Goal: Task Accomplishment & Management: Complete application form

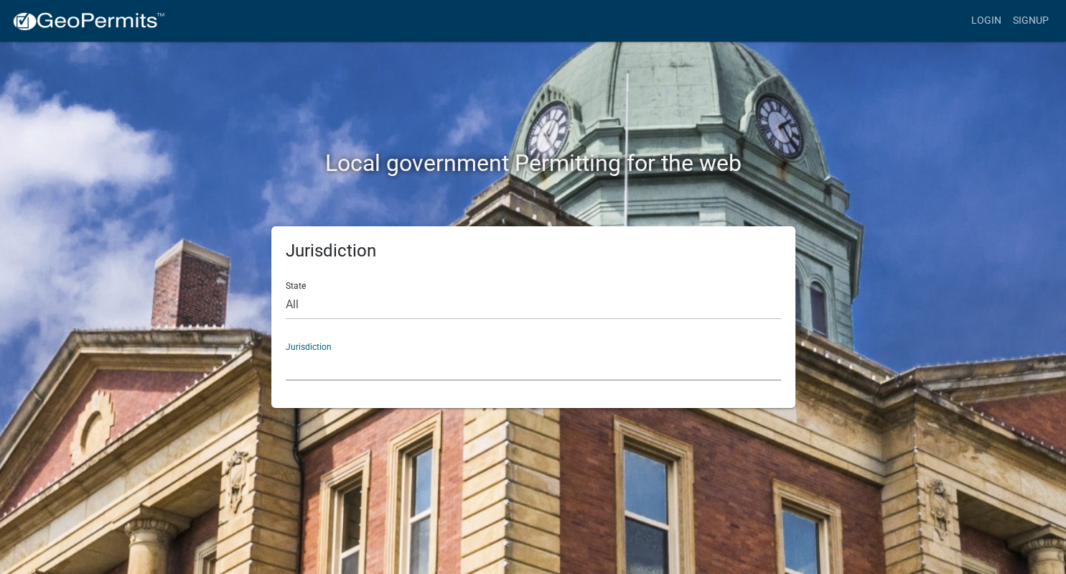
click at [286, 351] on select "[GEOGRAPHIC_DATA], [US_STATE] [GEOGRAPHIC_DATA], [US_STATE][PERSON_NAME][GEOGRA…" at bounding box center [533, 365] width 495 height 29
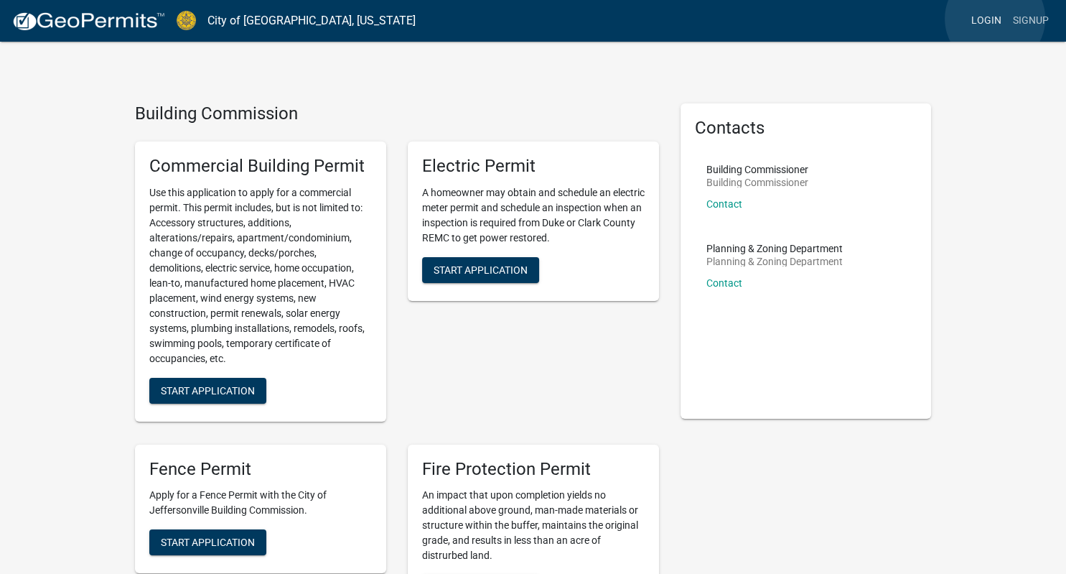
click at [995, 19] on link "Login" at bounding box center [987, 20] width 42 height 27
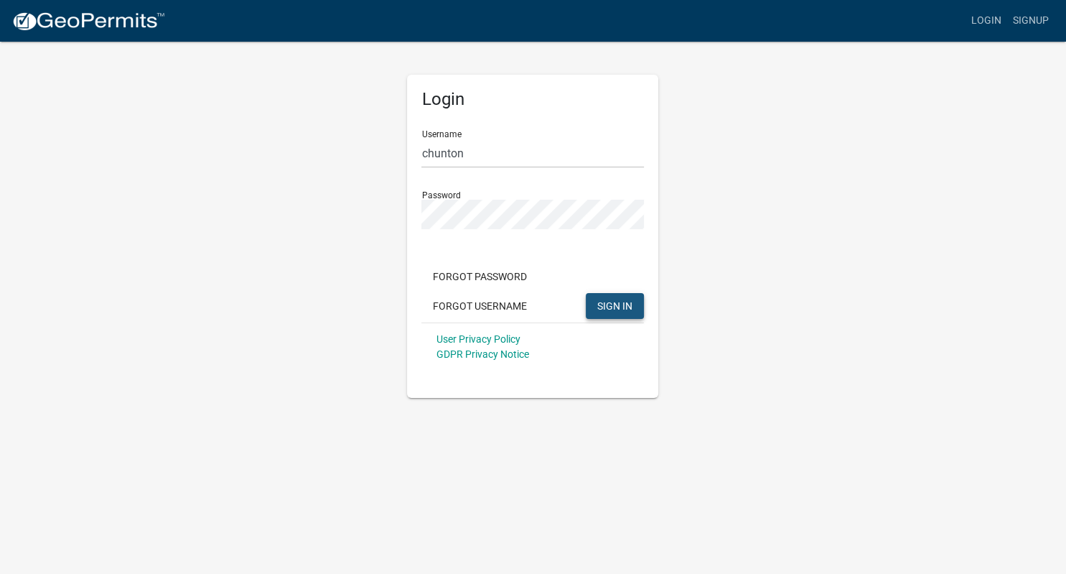
click at [612, 303] on span "SIGN IN" at bounding box center [614, 304] width 35 height 11
click at [607, 309] on span "SIGN IN" at bounding box center [614, 304] width 35 height 11
click at [586, 293] on button "SIGN IN" at bounding box center [615, 306] width 58 height 26
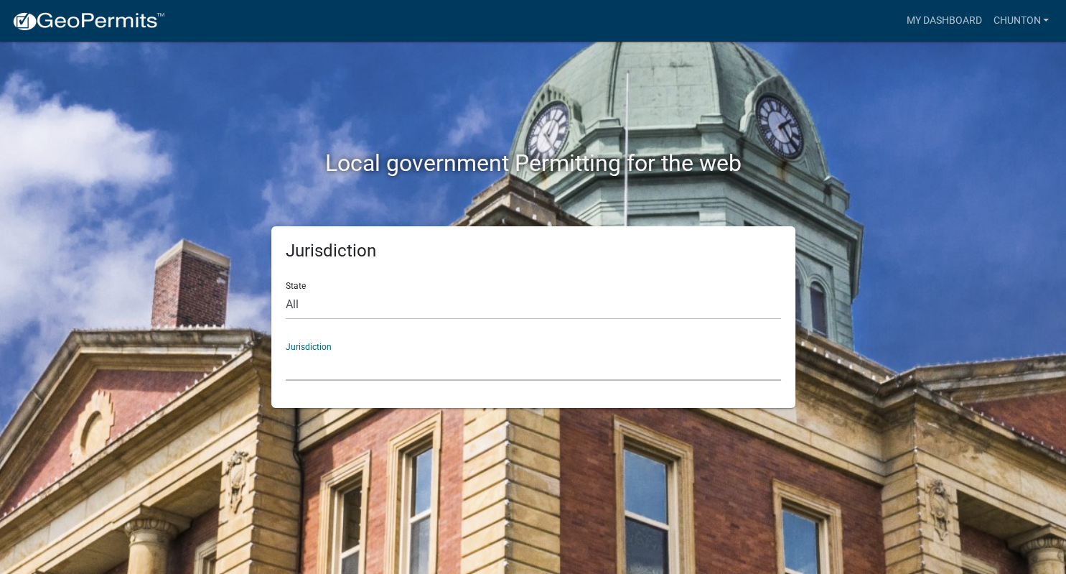
click at [286, 351] on select "[GEOGRAPHIC_DATA], [US_STATE] [GEOGRAPHIC_DATA], [US_STATE][PERSON_NAME][GEOGRA…" at bounding box center [533, 365] width 495 height 29
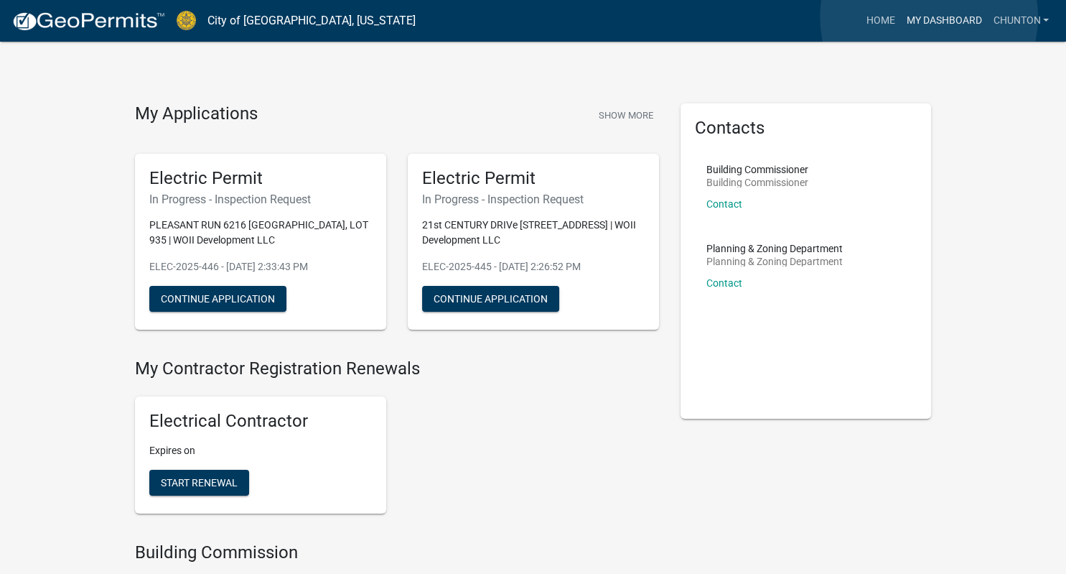
click at [929, 17] on link "My Dashboard" at bounding box center [943, 20] width 87 height 27
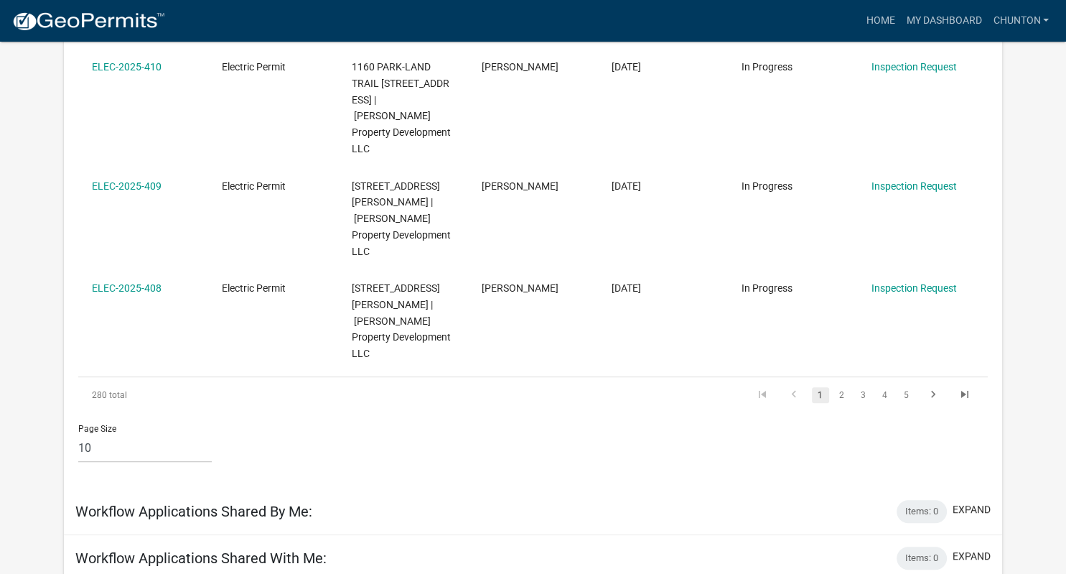
scroll to position [912, 0]
click at [852, 381] on li "2" at bounding box center [843, 393] width 22 height 24
click at [838, 385] on link "2" at bounding box center [842, 393] width 17 height 16
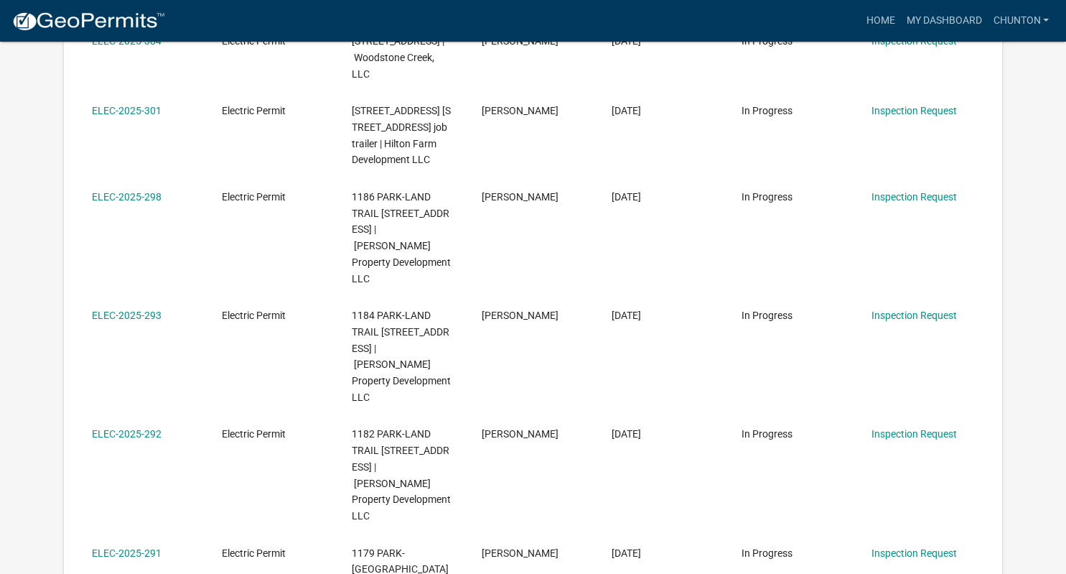
scroll to position [513, 0]
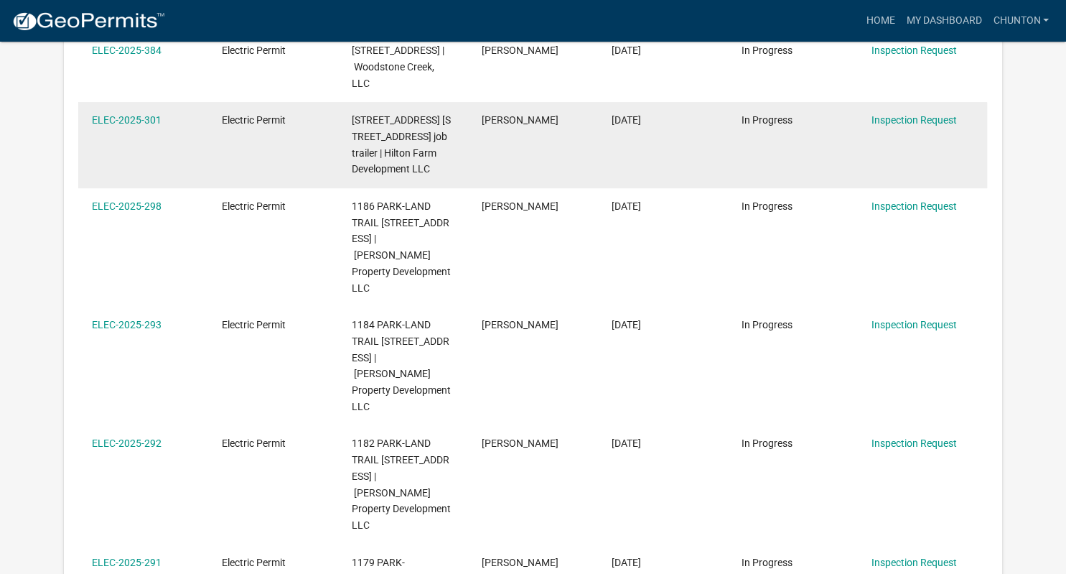
click at [707, 167] on datatable-body-cell "[DATE]" at bounding box center [663, 145] width 130 height 86
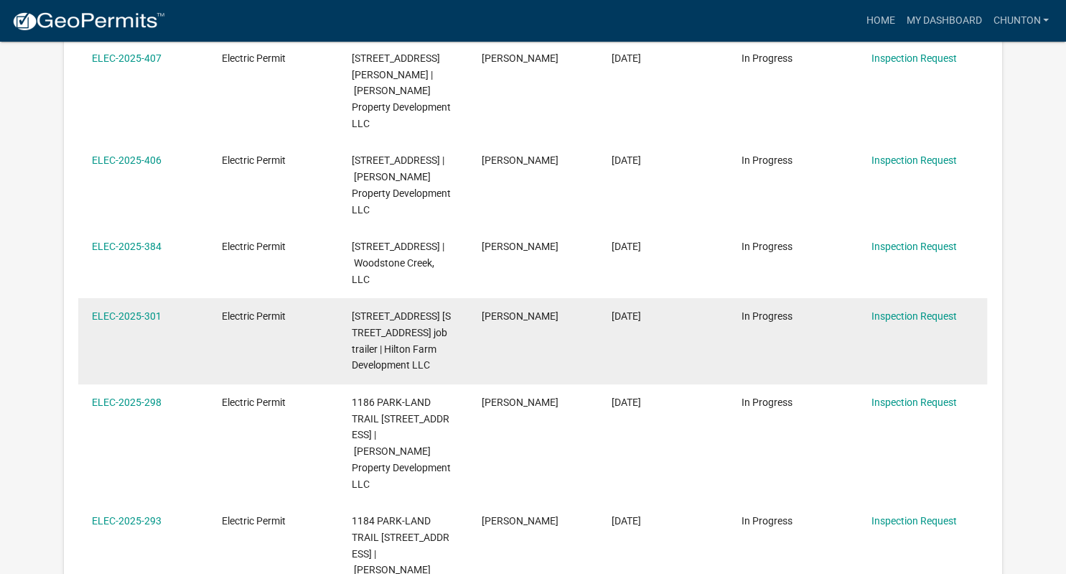
scroll to position [307, 0]
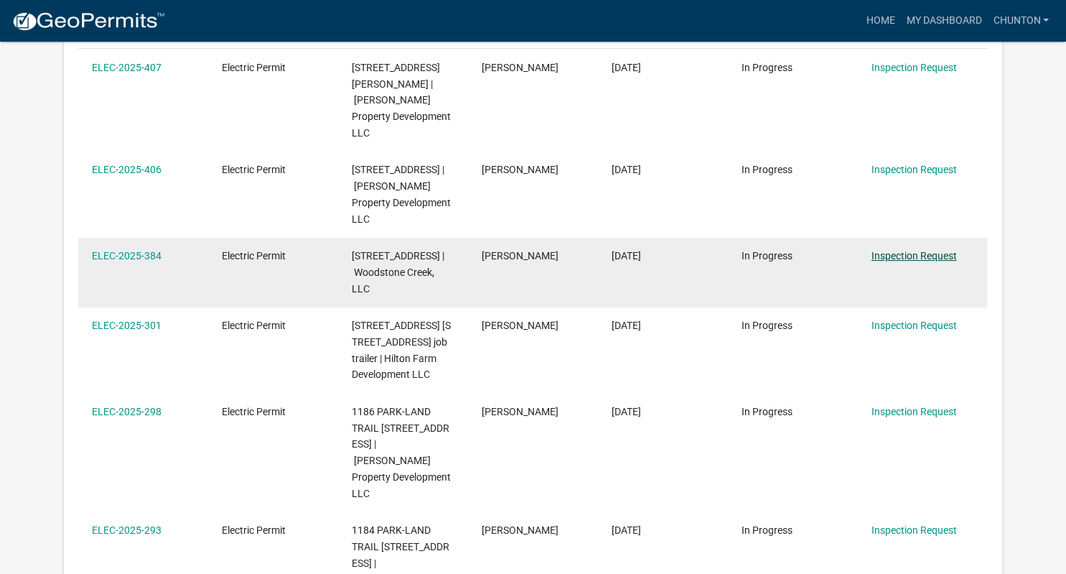
click at [906, 250] on link "Inspection Request" at bounding box center [914, 255] width 85 height 11
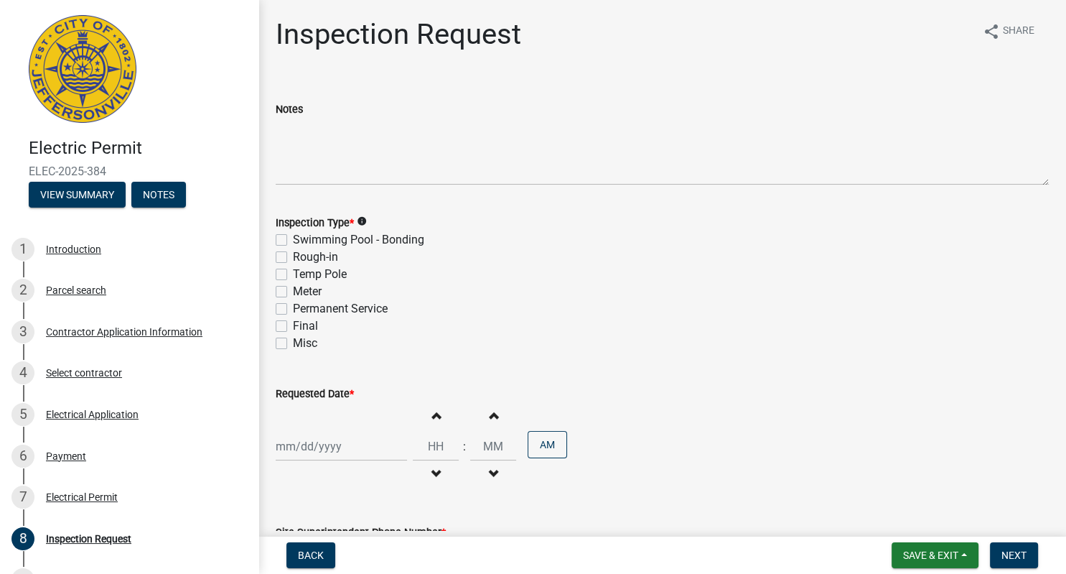
click at [293, 253] on label "Rough-in" at bounding box center [315, 256] width 45 height 17
click at [293, 253] on input "Rough-in" at bounding box center [297, 252] width 9 height 9
checkbox input "true"
checkbox input "false"
checkbox input "true"
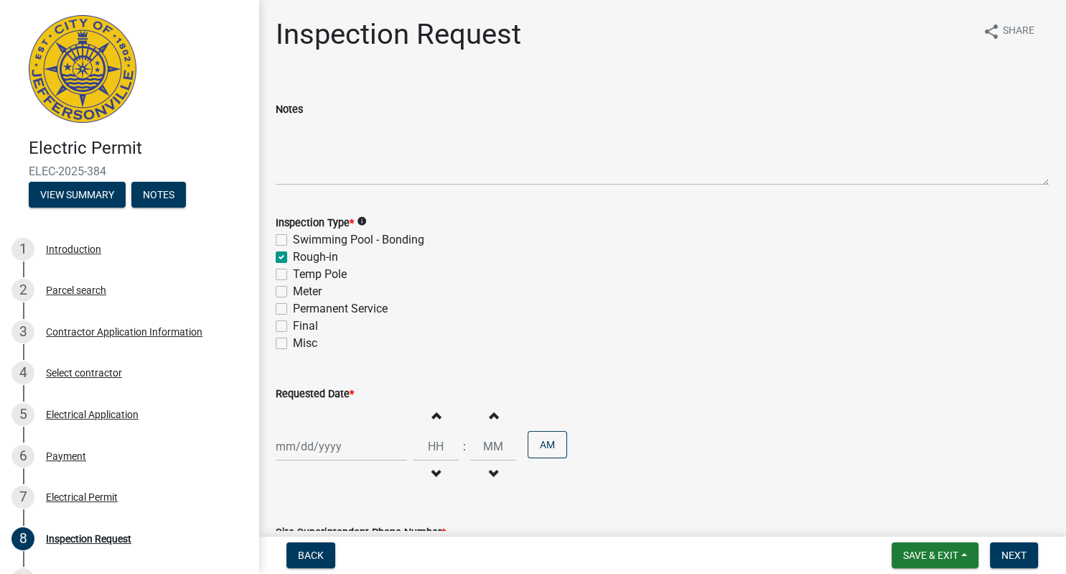
checkbox input "false"
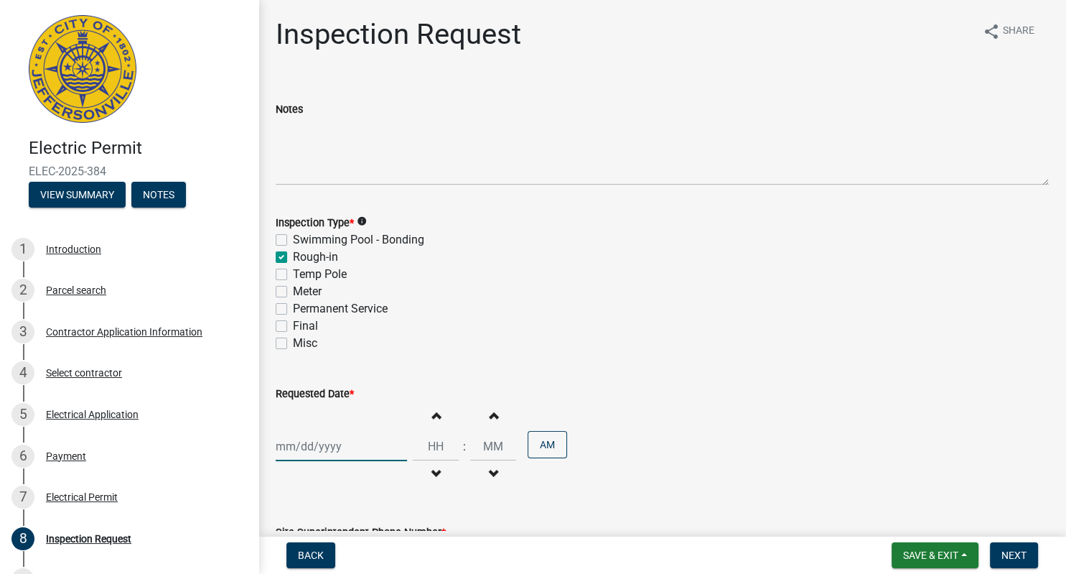
click at [324, 444] on input "Requested Date *" at bounding box center [341, 446] width 131 height 29
select select "8"
select select "2025"
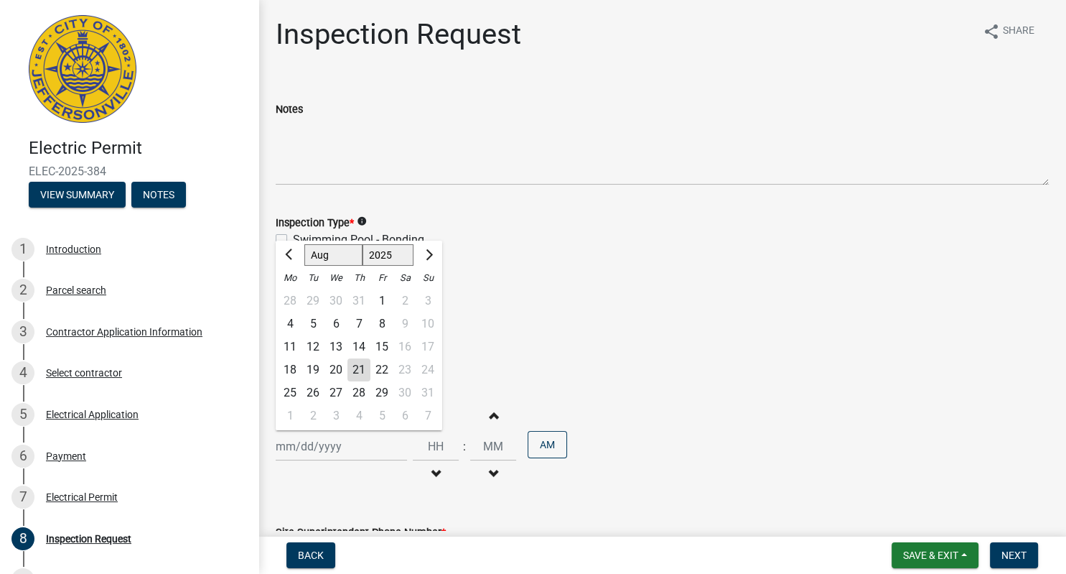
click at [381, 368] on div "22" at bounding box center [382, 369] width 23 height 23
type input "[DATE]"
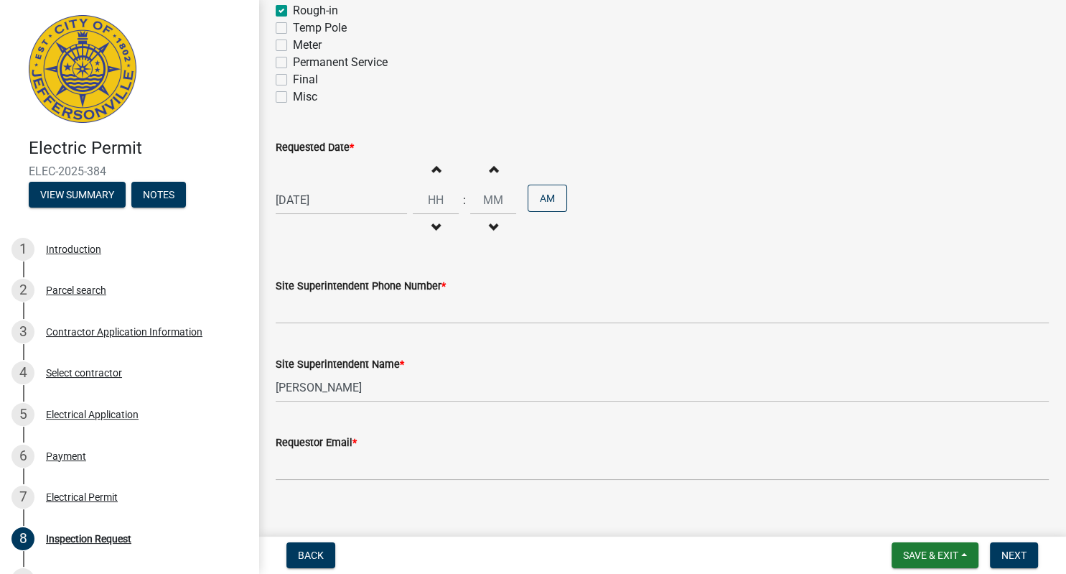
scroll to position [250, 0]
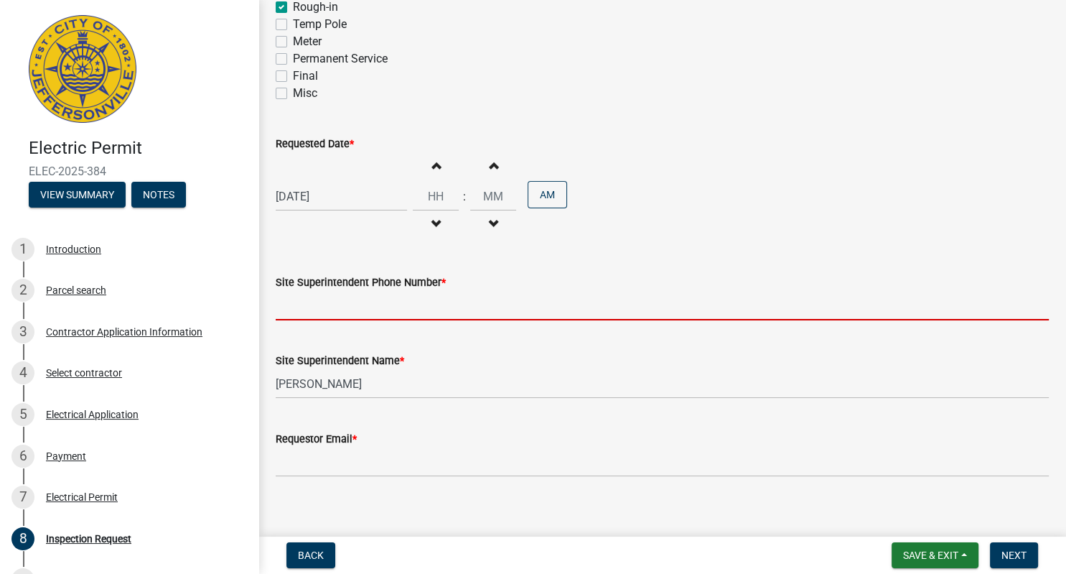
click at [438, 310] on input "Site Superintendent Phone Number *" at bounding box center [662, 305] width 773 height 29
type input "8"
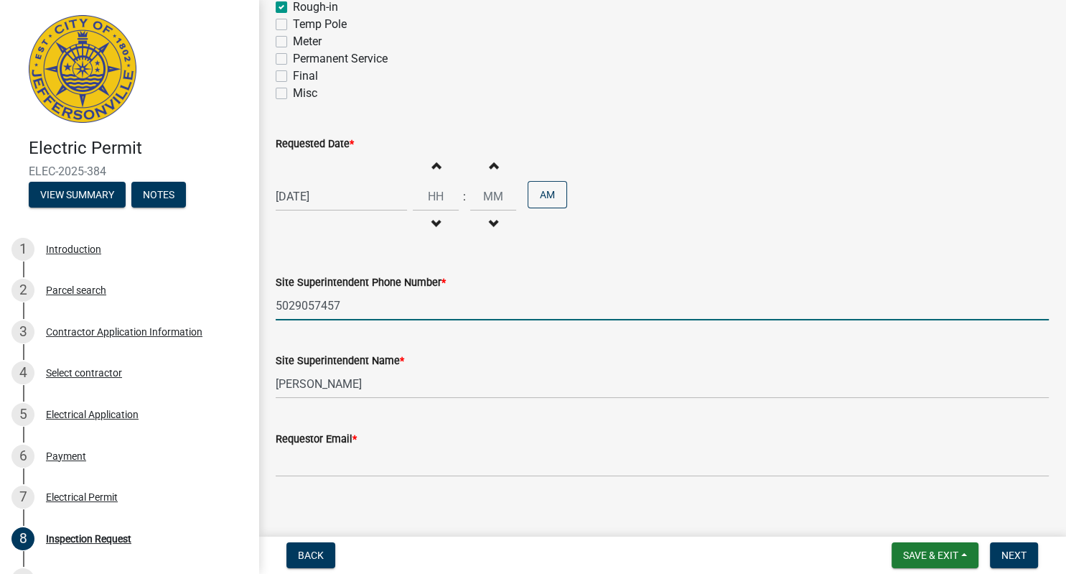
scroll to position [264, 0]
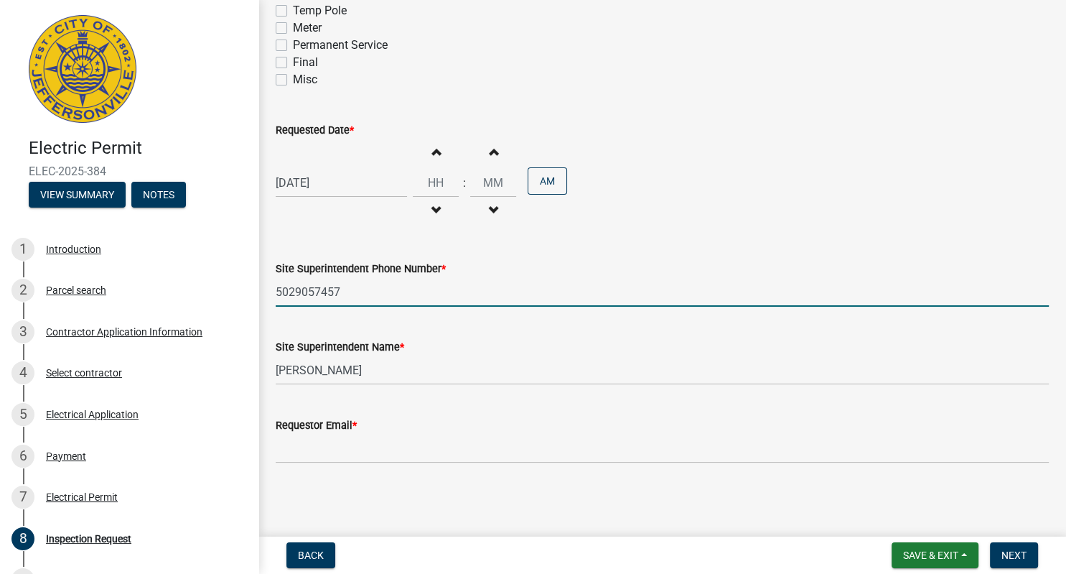
type input "5029057457"
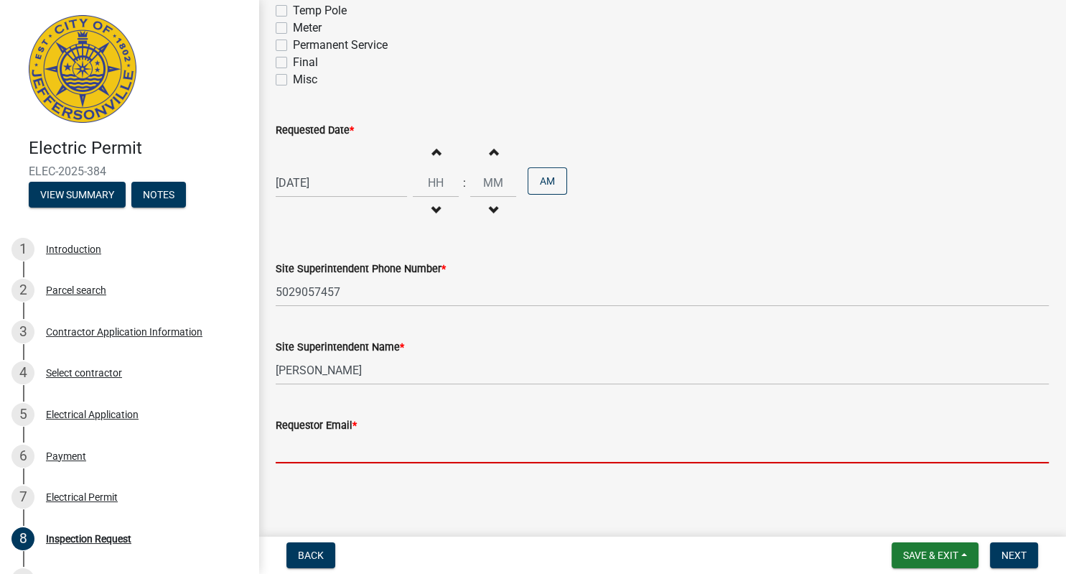
click at [332, 452] on input "Requestor Email *" at bounding box center [662, 448] width 773 height 29
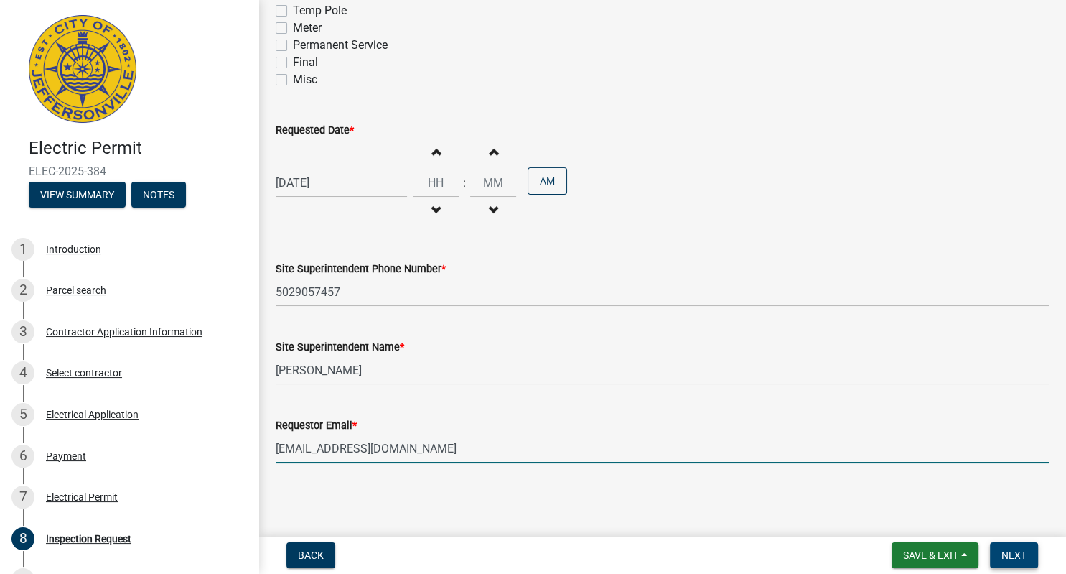
type input "[EMAIL_ADDRESS][DOMAIN_NAME]"
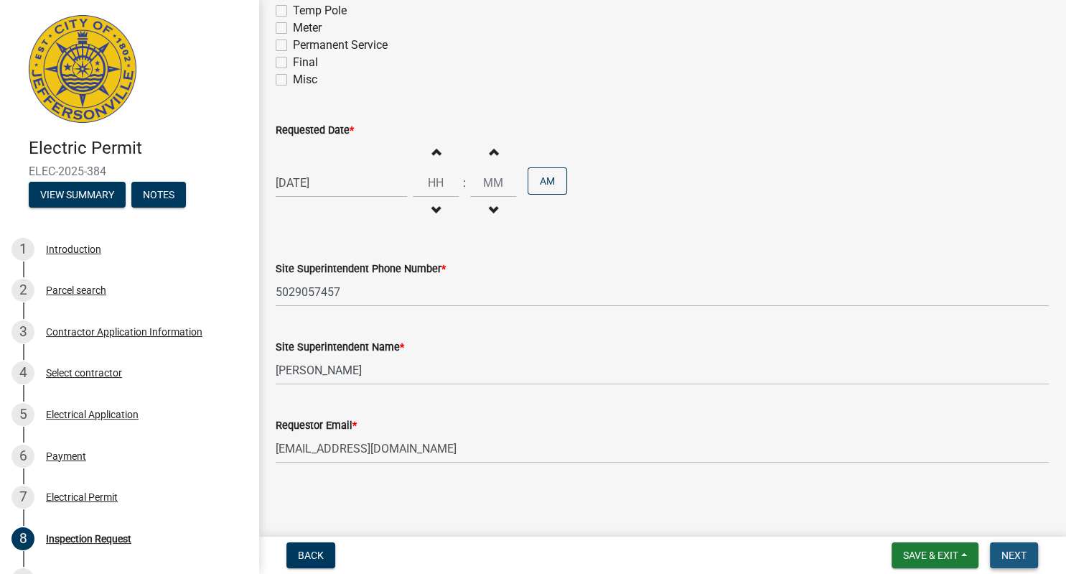
click at [1021, 547] on button "Next" at bounding box center [1014, 555] width 48 height 26
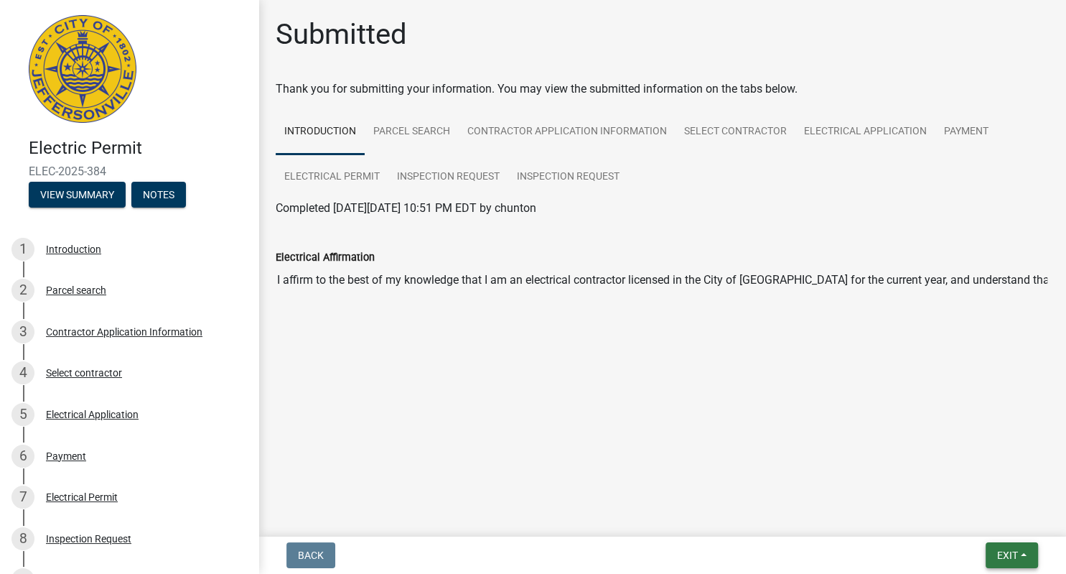
click at [1021, 547] on button "Exit" at bounding box center [1012, 555] width 52 height 26
click at [970, 516] on button "Save & Exit" at bounding box center [980, 518] width 115 height 34
